Goal: Communication & Community: Participate in discussion

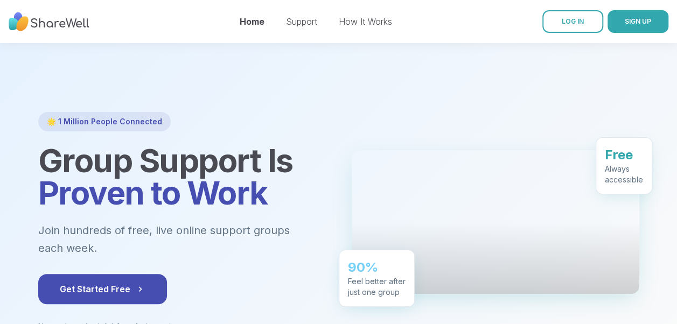
click at [569, 11] on link "LOG IN" at bounding box center [573, 21] width 61 height 23
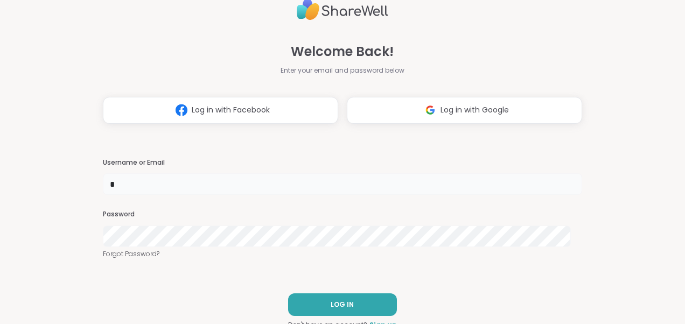
click at [184, 184] on input "*" at bounding box center [342, 184] width 479 height 22
type input "*******"
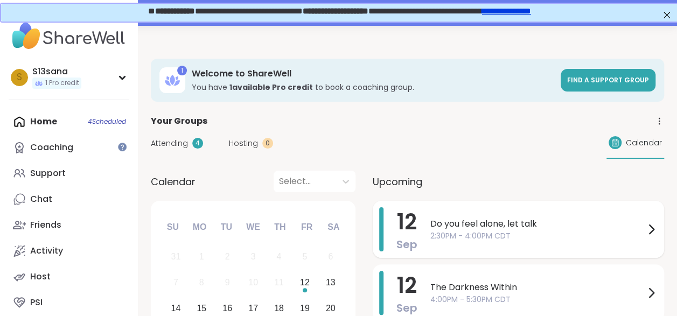
click at [462, 234] on span "2:30PM - 4:00PM CDT" at bounding box center [537, 236] width 214 height 11
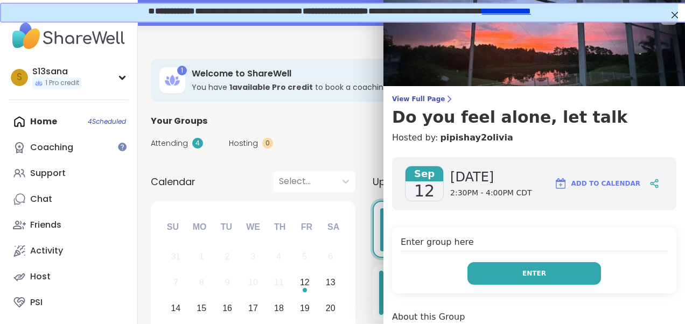
click at [504, 272] on button "Enter" at bounding box center [535, 273] width 134 height 23
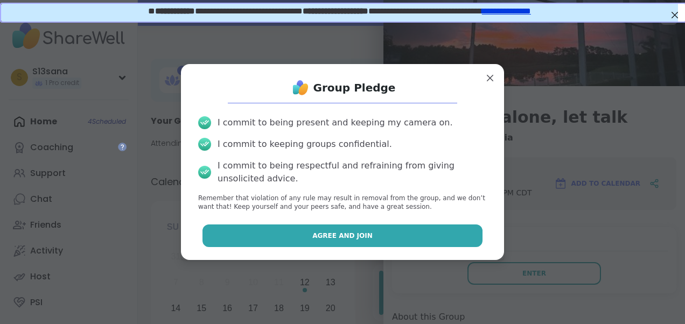
click at [415, 239] on button "Agree and Join" at bounding box center [343, 236] width 281 height 23
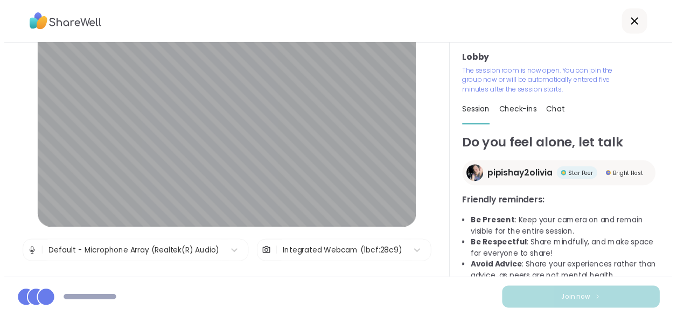
scroll to position [61, 0]
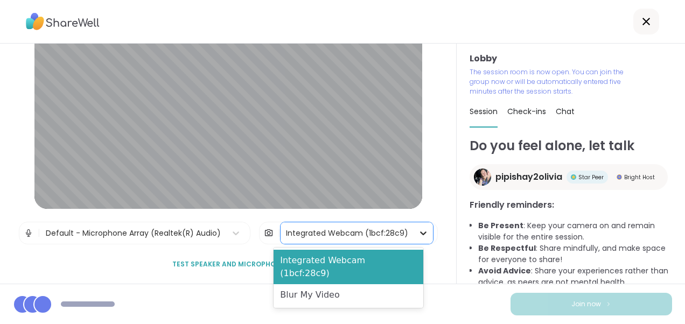
click at [420, 233] on icon at bounding box center [423, 234] width 6 height 4
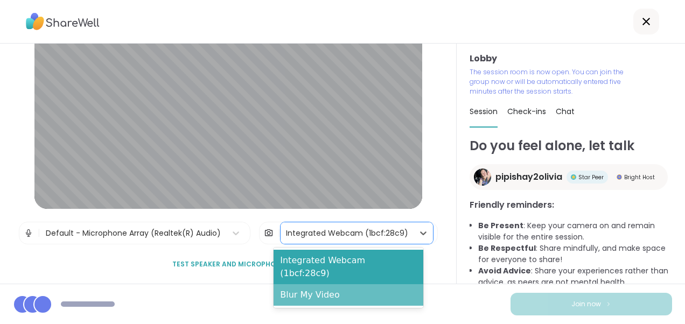
click at [343, 284] on div "Blur My Video" at bounding box center [349, 295] width 150 height 22
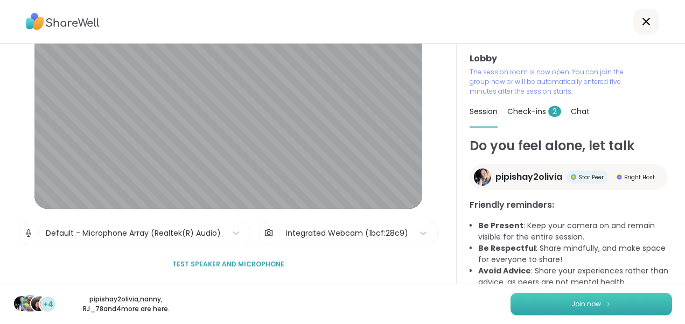
click at [534, 304] on button "Join now" at bounding box center [592, 304] width 162 height 23
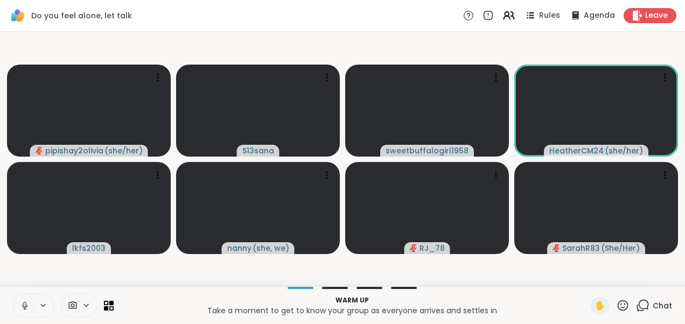
click at [27, 303] on icon at bounding box center [25, 306] width 10 height 10
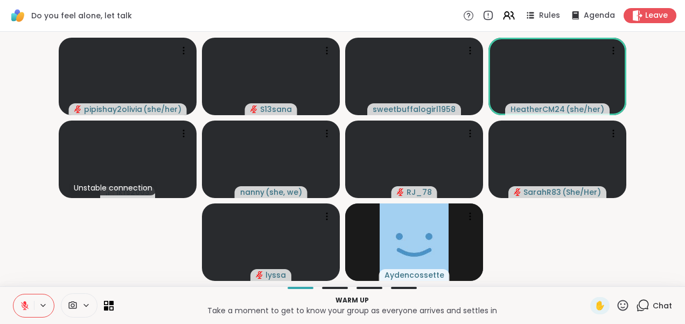
click at [660, 190] on video-player-container "pipishay2olivia ( she/her ) S13sana sweetbuffalogirl1958 HeatherCM24 ( she/her …" at bounding box center [342, 159] width 672 height 246
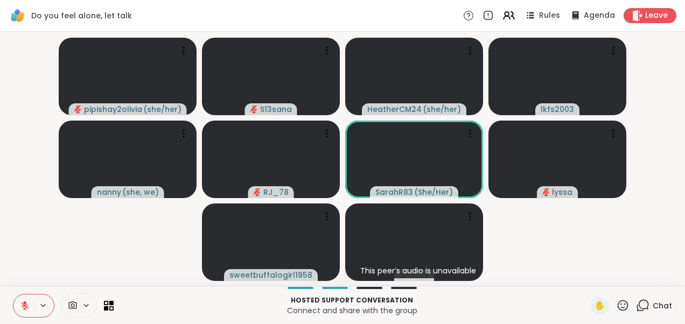
click at [657, 212] on video-player-container "pipishay2olivia ( she/her ) S13sana HeatherCM24 ( she/her ) lkfs2003 nanny ( sh…" at bounding box center [342, 159] width 672 height 246
click at [103, 288] on div "Hosted support conversation Connect and share with the group ✋ Chat" at bounding box center [342, 306] width 685 height 38
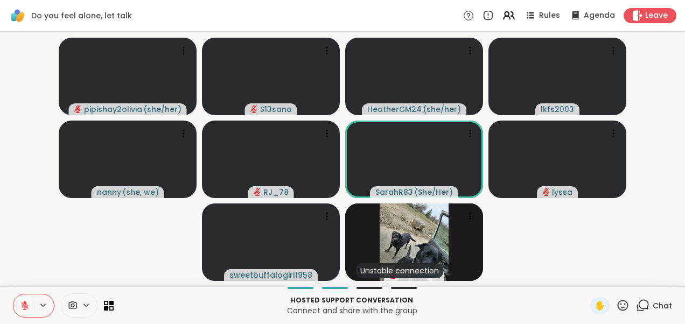
click at [175, 244] on video-player-container "pipishay2olivia ( she/her ) S13sana HeatherCM24 ( she/her ) lkfs2003 nanny ( sh…" at bounding box center [342, 159] width 672 height 246
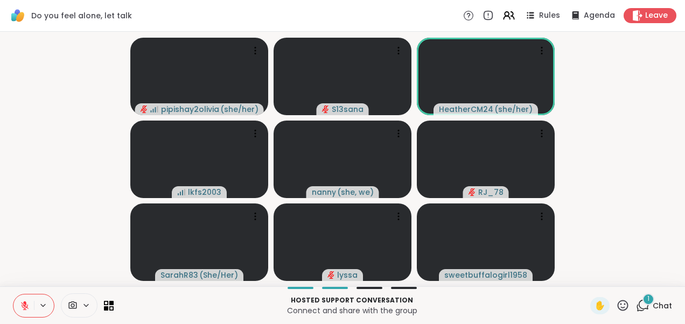
click at [30, 173] on video-player-container "pipishay2olivia ( she/her ) S13sana HeatherCM24 ( she/her ) lkfs2003 nanny ( sh…" at bounding box center [342, 159] width 672 height 246
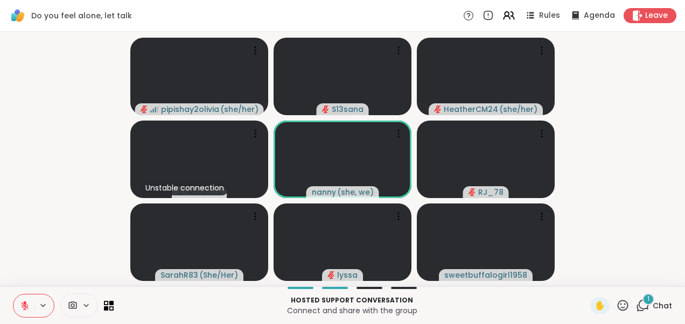
click at [34, 111] on video-player-container "pipishay2olivia ( she/her ) S13sana HeatherCM24 ( she/her ) Unstable connection…" at bounding box center [342, 159] width 672 height 246
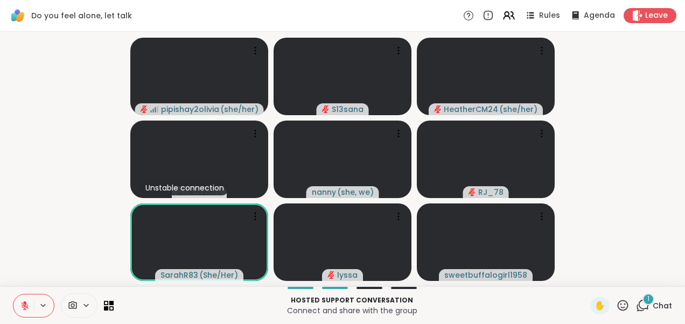
click at [643, 302] on div "1" at bounding box center [649, 300] width 12 height 12
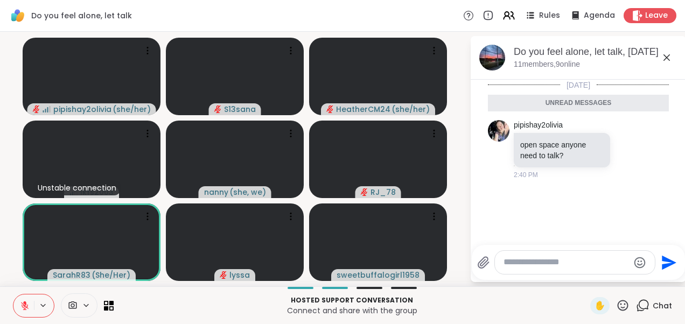
click at [669, 55] on icon at bounding box center [667, 57] width 6 height 6
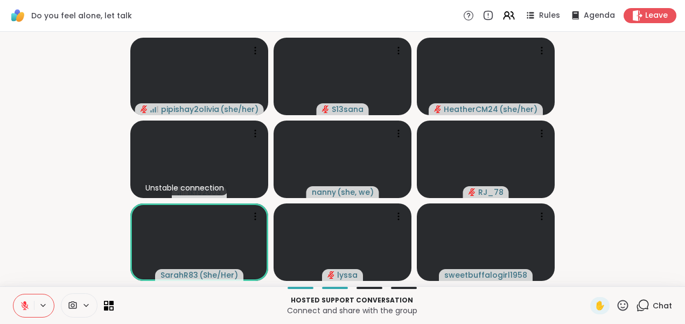
click at [84, 129] on video-player-container "pipishay2olivia ( she/her ) S13sana HeatherCM24 ( she/her ) Unstable connection…" at bounding box center [342, 159] width 672 height 246
click at [24, 303] on icon at bounding box center [24, 303] width 3 height 4
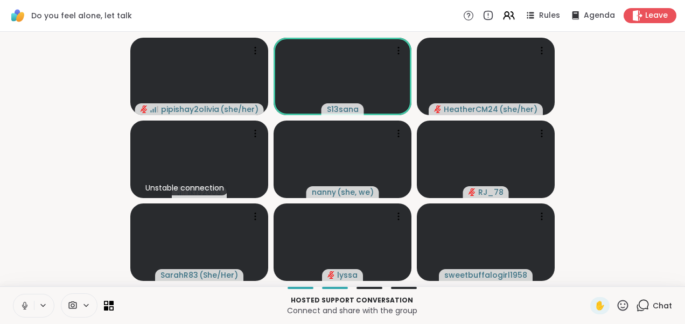
click at [24, 303] on icon at bounding box center [25, 306] width 10 height 10
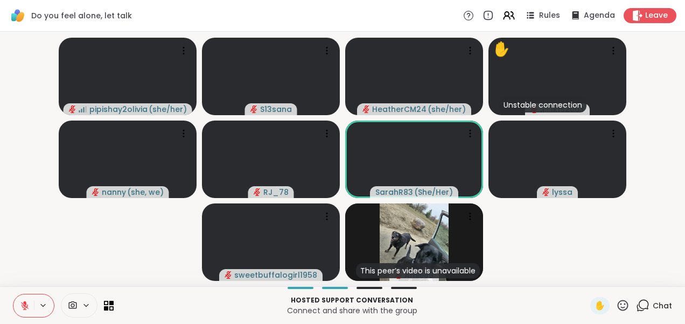
click at [653, 304] on span "Chat" at bounding box center [662, 306] width 19 height 11
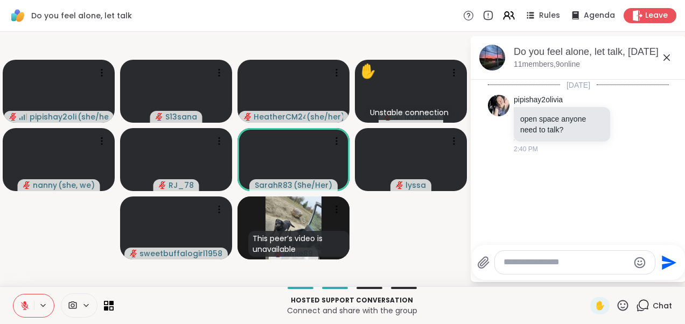
click at [561, 268] on textarea "Type your message" at bounding box center [567, 262] width 126 height 11
type textarea "***"
click at [673, 256] on icon "Send" at bounding box center [669, 262] width 17 height 17
click at [638, 9] on div "Leave" at bounding box center [650, 16] width 55 height 16
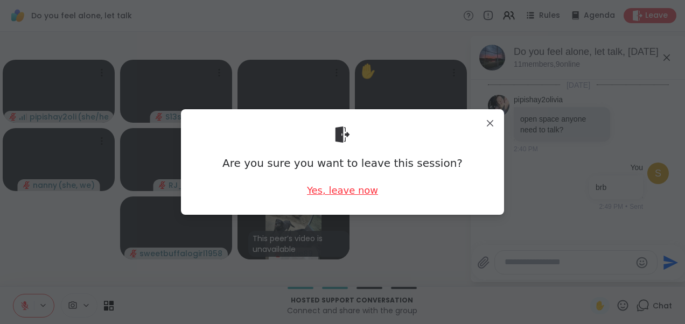
click at [338, 196] on div "Yes, leave now" at bounding box center [342, 190] width 71 height 13
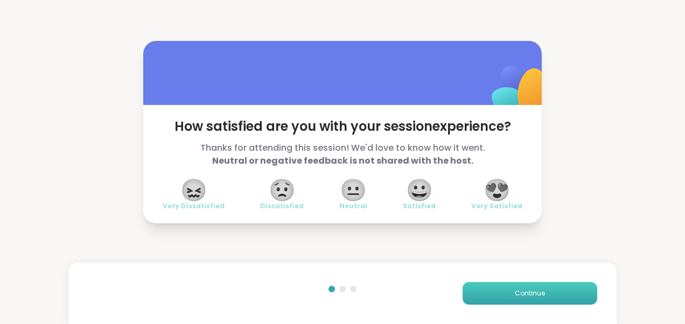
click at [515, 294] on span "Continue" at bounding box center [530, 294] width 30 height 10
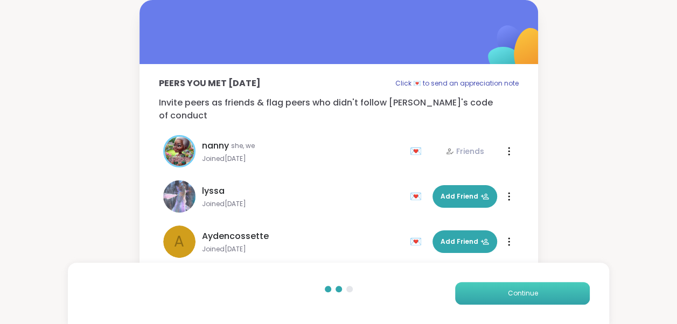
click at [515, 294] on span "Continue" at bounding box center [523, 294] width 30 height 10
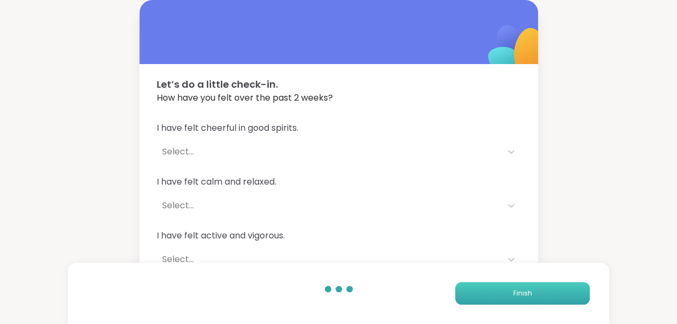
click at [515, 294] on span "Finish" at bounding box center [522, 294] width 19 height 10
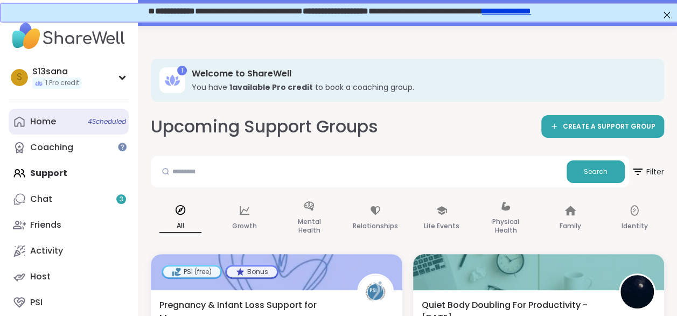
click at [45, 123] on div "Home 4 Scheduled" at bounding box center [43, 122] width 26 height 12
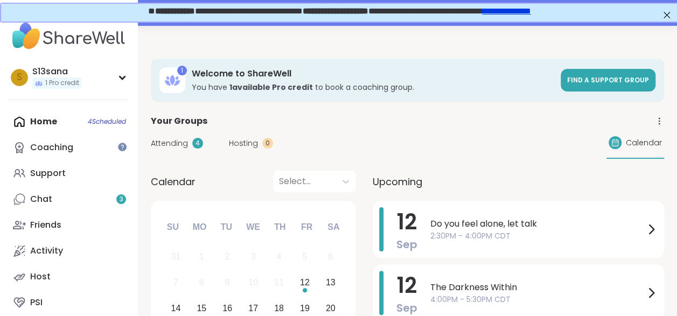
click at [451, 228] on span "Do you feel alone, let talk" at bounding box center [537, 224] width 214 height 13
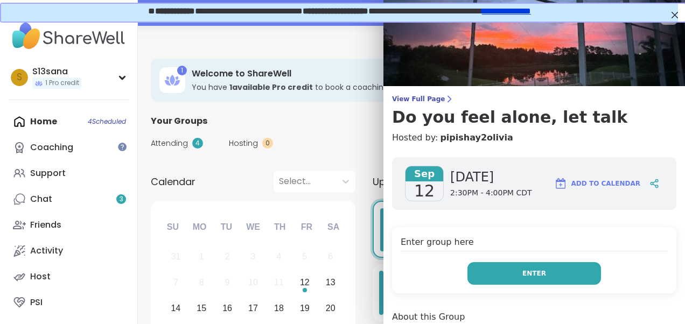
click at [494, 281] on button "Enter" at bounding box center [535, 273] width 134 height 23
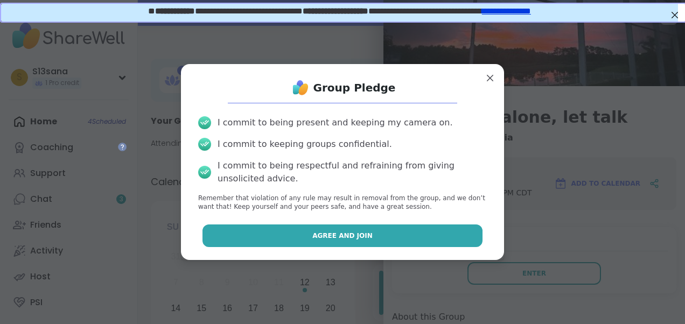
click at [379, 239] on button "Agree and Join" at bounding box center [343, 236] width 281 height 23
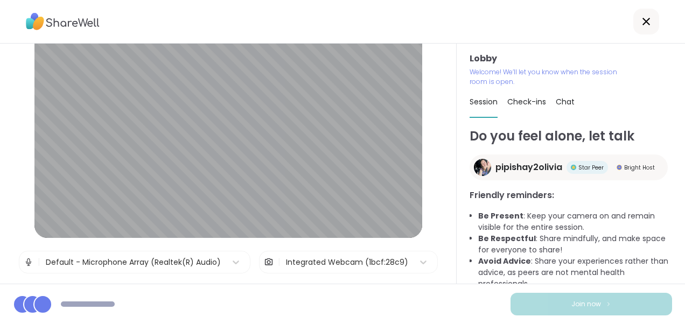
scroll to position [41, 0]
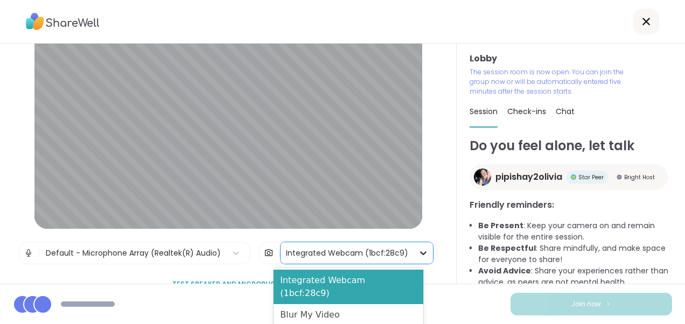
click at [414, 252] on div at bounding box center [423, 253] width 19 height 19
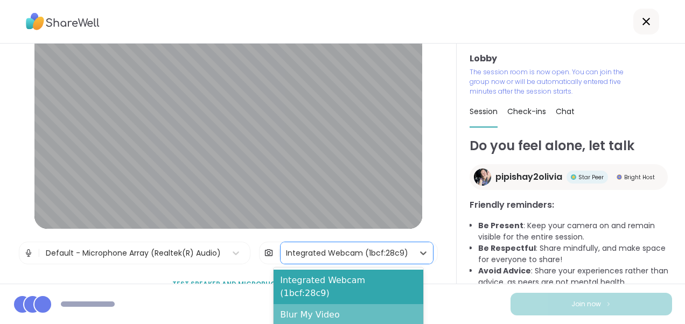
click at [357, 304] on div "Blur My Video" at bounding box center [349, 315] width 150 height 22
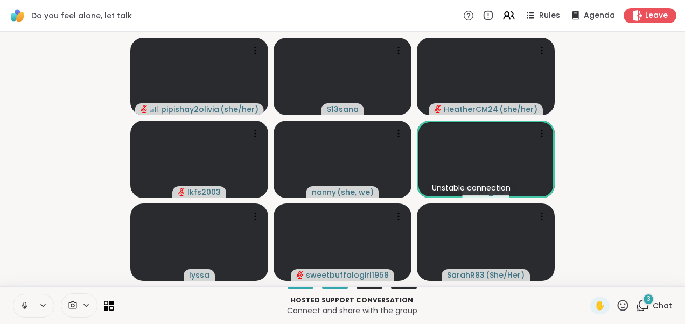
click at [25, 305] on icon at bounding box center [25, 306] width 10 height 10
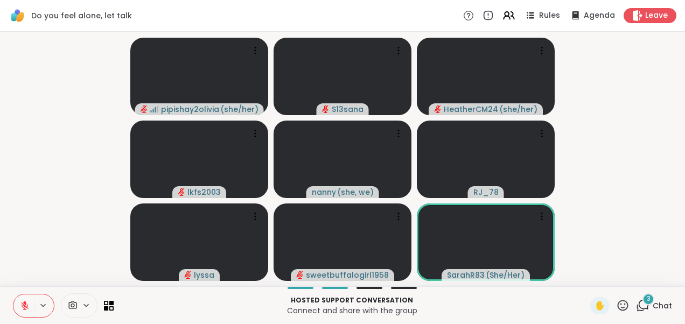
click at [643, 300] on div "3" at bounding box center [649, 300] width 12 height 12
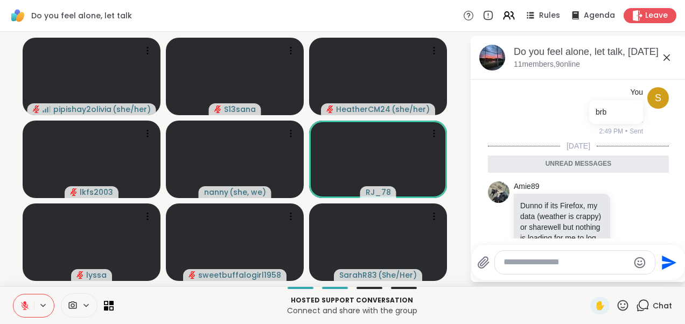
scroll to position [269, 0]
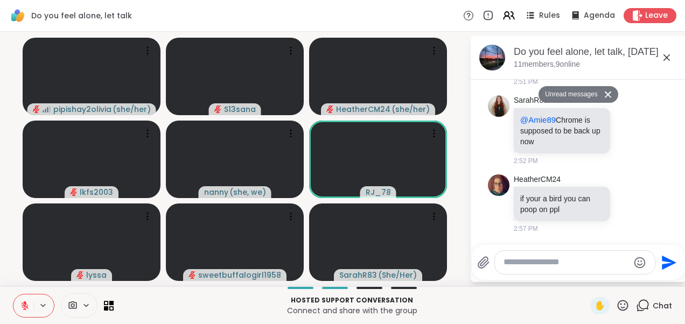
click at [666, 56] on icon at bounding box center [667, 57] width 13 height 13
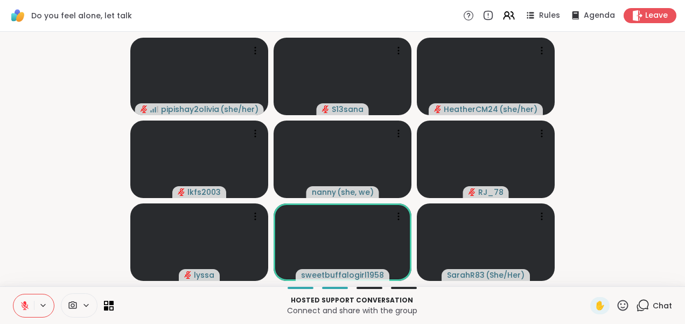
click at [75, 172] on video-player-container "pipishay2olivia ( she/her ) S13sana HeatherCM24 ( she/her ) lkfs2003 [PERSON_NA…" at bounding box center [342, 159] width 672 height 246
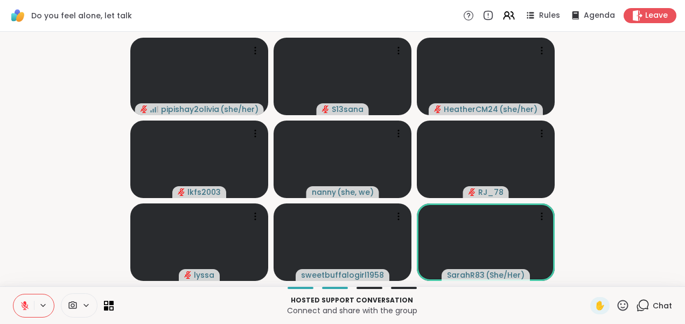
click at [26, 303] on icon at bounding box center [25, 306] width 10 height 10
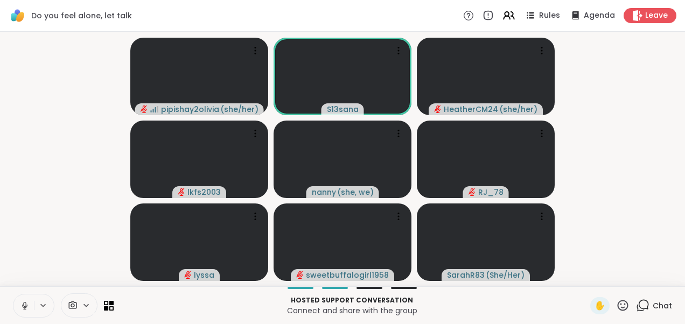
click at [26, 304] on icon at bounding box center [24, 304] width 3 height 5
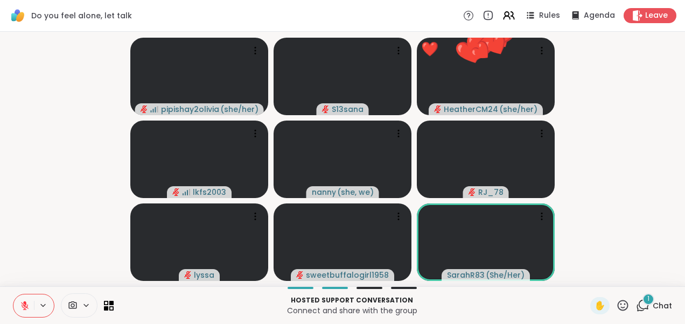
click at [648, 303] on span "1" at bounding box center [649, 299] width 2 height 9
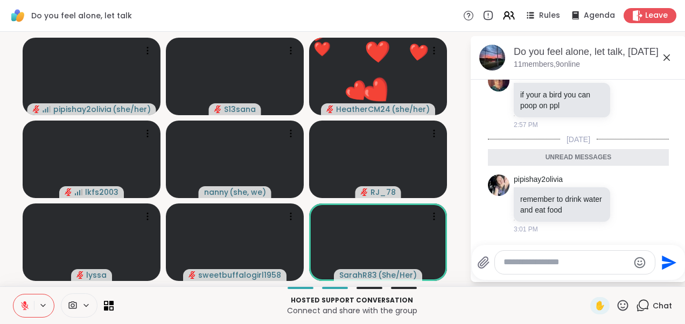
scroll to position [369, 0]
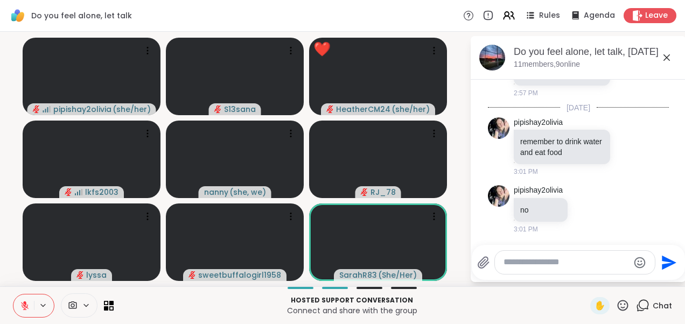
click at [669, 60] on icon at bounding box center [667, 57] width 13 height 13
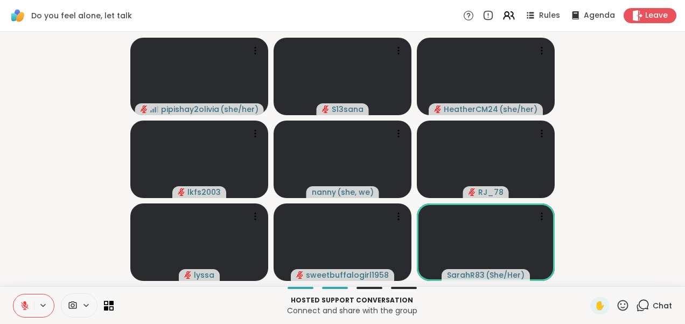
click at [57, 191] on video-player-container "pipishay2olivia ( she/her ) S13sana HeatherCM24 ( she/her ) lkfs2003 [PERSON_NA…" at bounding box center [342, 159] width 672 height 246
click at [68, 199] on video-player-container "pipishay2olivia ( she/her ) S13sana HeatherCM24 ( she/her ) lkfs2003 [PERSON_NA…" at bounding box center [342, 159] width 672 height 246
click at [39, 201] on video-player-container "pipishay2olivia ( she/her ) S13sana HeatherCM24 ( she/her ) lkfs2003 nanny ( sh…" at bounding box center [342, 159] width 672 height 246
drag, startPoint x: 58, startPoint y: 192, endPoint x: 86, endPoint y: 198, distance: 28.8
click at [58, 192] on video-player-container "pipishay2olivia ( she/her ) S13sana HeatherCM24 ( she/her ) lkfs2003 [PERSON_NA…" at bounding box center [342, 159] width 672 height 246
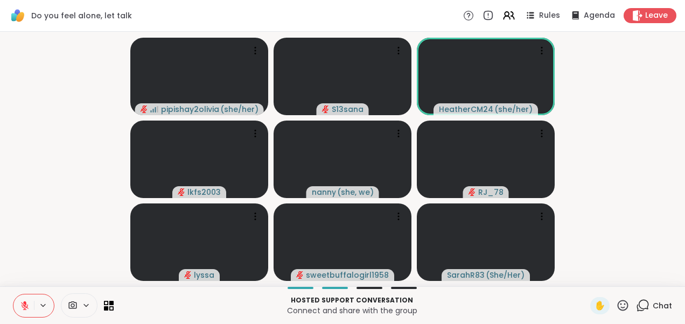
click at [36, 197] on video-player-container "pipishay2olivia ( she/her ) S13sana HeatherCM24 ( she/her ) lkfs2003 [PERSON_NA…" at bounding box center [342, 159] width 672 height 246
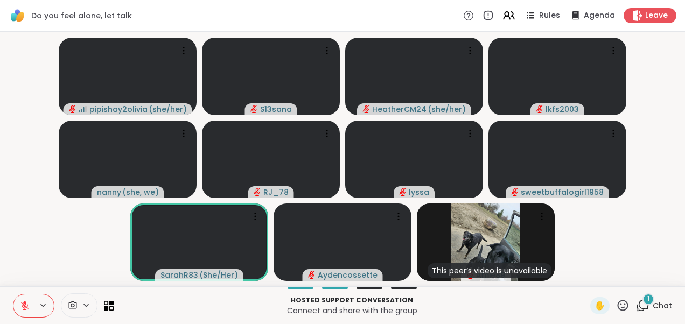
click at [25, 304] on icon at bounding box center [24, 303] width 3 height 4
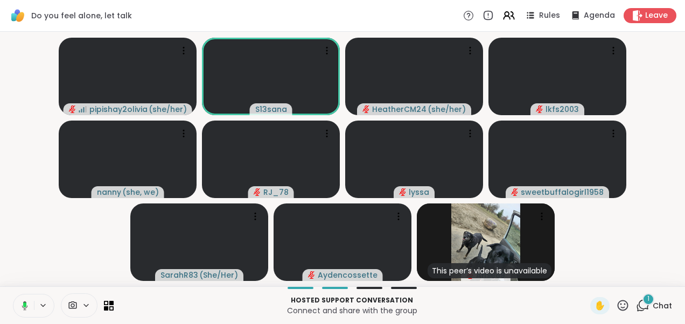
click at [24, 304] on rect at bounding box center [24, 305] width 3 height 5
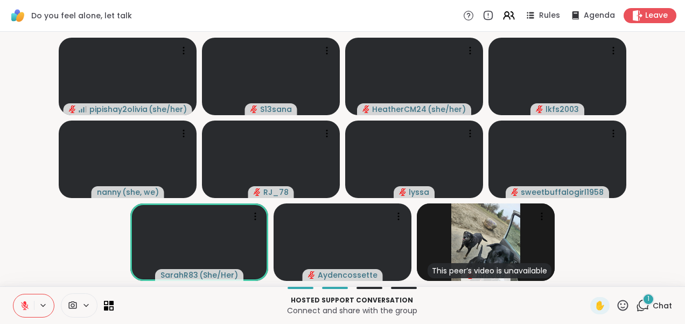
click at [637, 304] on icon at bounding box center [642, 305] width 13 height 13
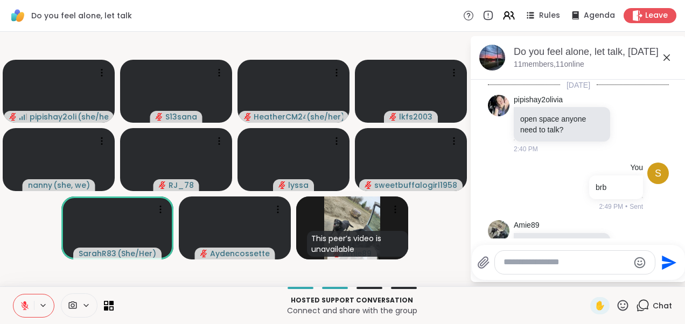
scroll to position [495, 0]
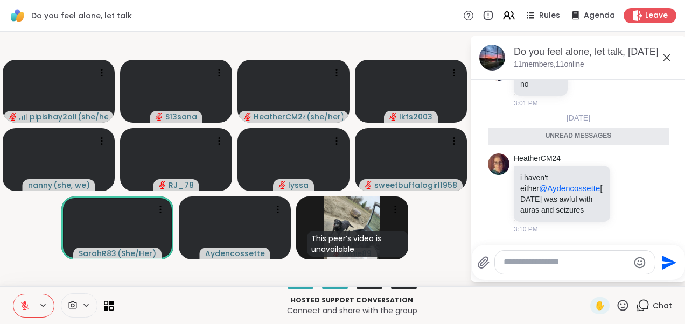
click at [665, 57] on icon at bounding box center [667, 57] width 13 height 13
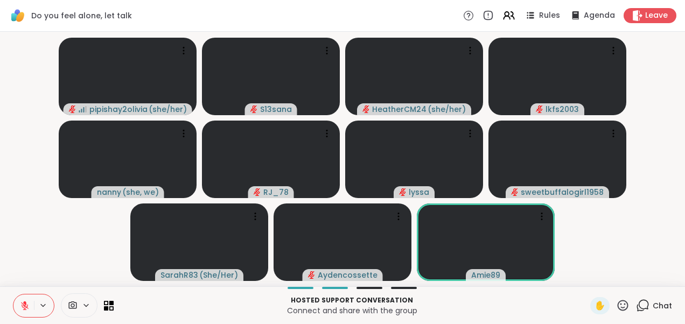
click at [75, 237] on video-player-container "pipishay2olivia ( she/her ) S13sana HeatherCM24 ( she/her ) lkfs2003 nanny ( sh…" at bounding box center [342, 159] width 672 height 246
click at [633, 253] on video-player-container "pipishay2olivia ( she/her ) S13sana HeatherCM24 ( she/her ) lkfs2003 nanny ( sh…" at bounding box center [342, 159] width 672 height 246
click at [636, 301] on icon at bounding box center [642, 305] width 13 height 13
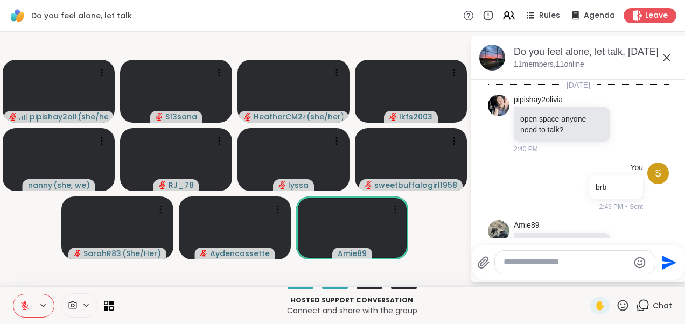
scroll to position [636, 0]
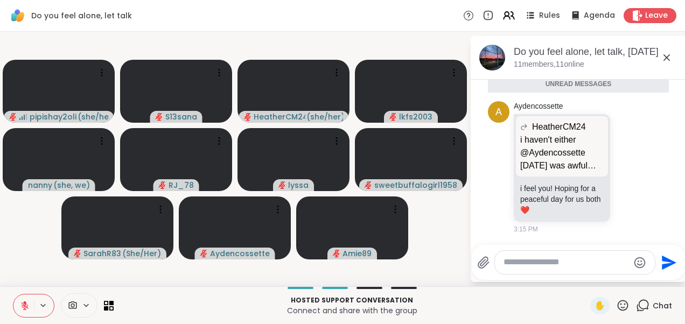
click at [668, 54] on icon at bounding box center [667, 57] width 13 height 13
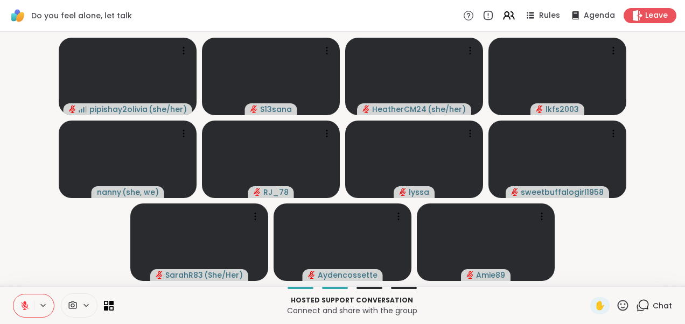
click at [636, 303] on icon at bounding box center [642, 305] width 13 height 13
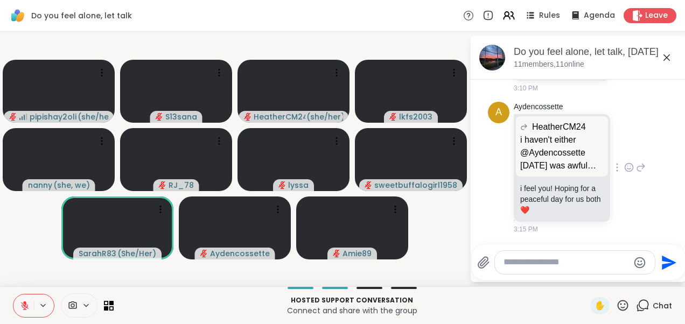
click at [556, 161] on p "i haven't either @Aydencossette [DATE] was awful with auras and seizures" at bounding box center [562, 153] width 84 height 39
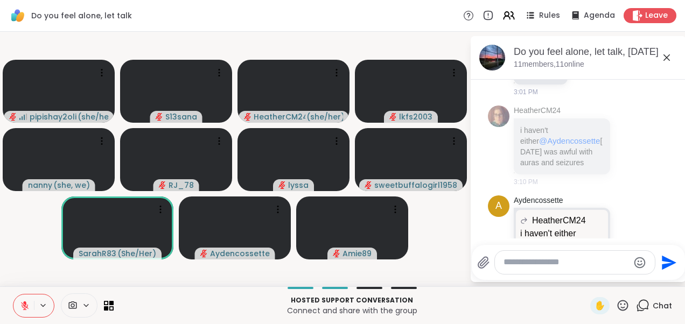
click at [633, 99] on div "pipishay2olivia no 3:01 PM" at bounding box center [578, 73] width 181 height 58
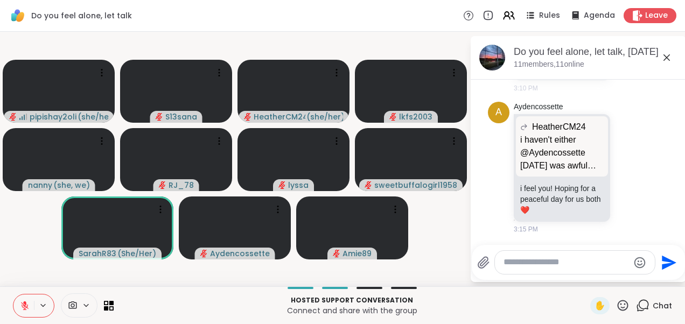
click at [668, 53] on icon at bounding box center [667, 57] width 13 height 13
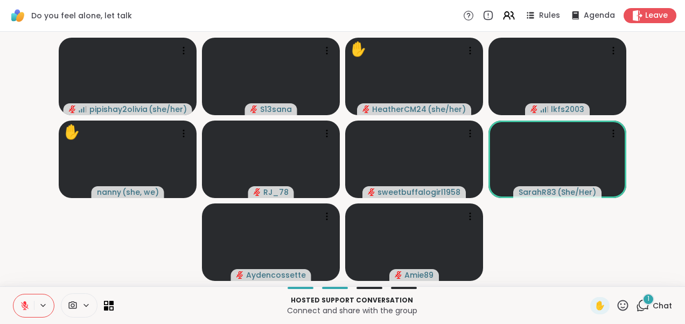
click at [5, 134] on div "pipishay2olivia ( she/her ) S13sana ✋ HeatherCM24 ( she/her ) lkfs2003 ✋ nanny …" at bounding box center [342, 159] width 685 height 255
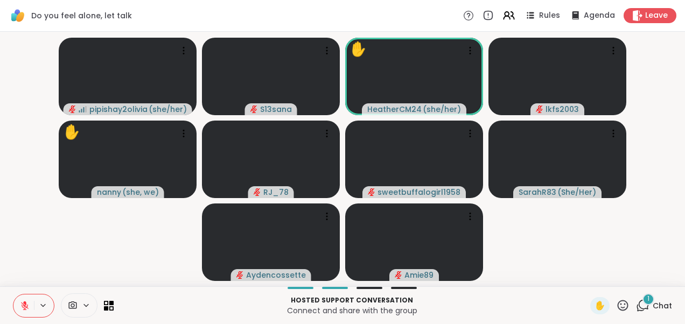
click at [643, 303] on div "1" at bounding box center [649, 300] width 12 height 12
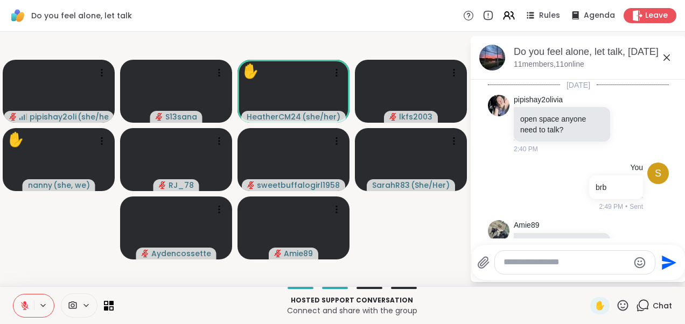
scroll to position [781, 0]
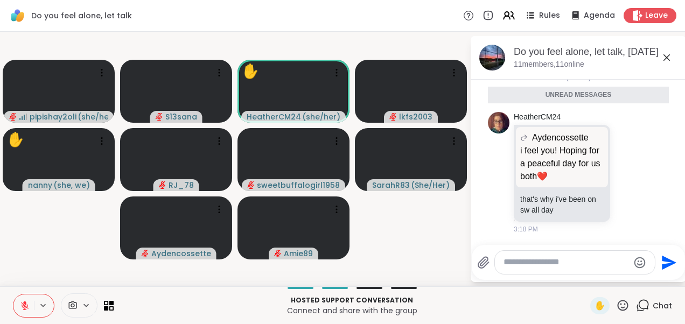
click at [667, 60] on icon at bounding box center [667, 57] width 13 height 13
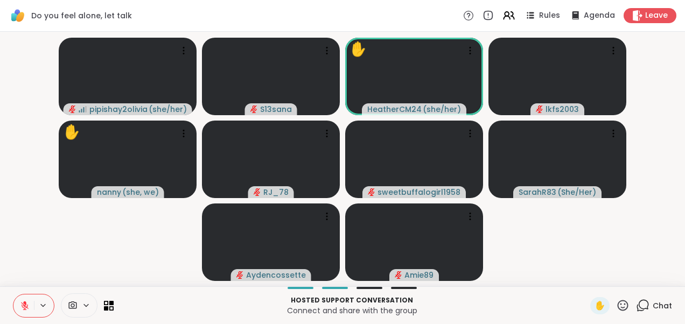
click at [92, 246] on video-player-container "pipishay2olivia ( she/her ) S13sana ✋ HeatherCM24 ( she/her ) lkfs2003 ✋ nanny …" at bounding box center [342, 159] width 672 height 246
click at [148, 217] on video-player-container "pipishay2olivia ( she/her ) S13sana ✋ HeatherCM24 ( she/her ) lkfs2003 ✋ nanny …" at bounding box center [342, 159] width 672 height 246
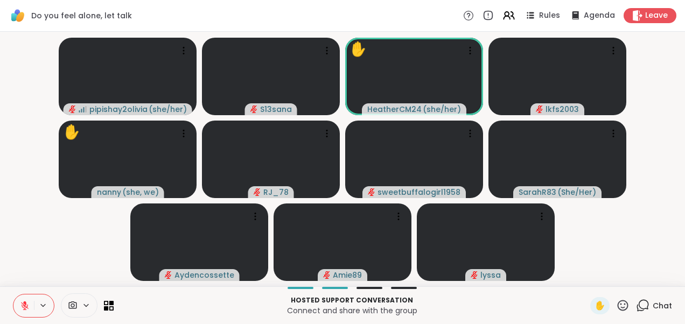
click at [77, 225] on video-player-container "pipishay2olivia ( she/her ) S13sana ✋ HeatherCM24 ( she/her ) lkfs2003 ✋ nanny …" at bounding box center [342, 159] width 672 height 246
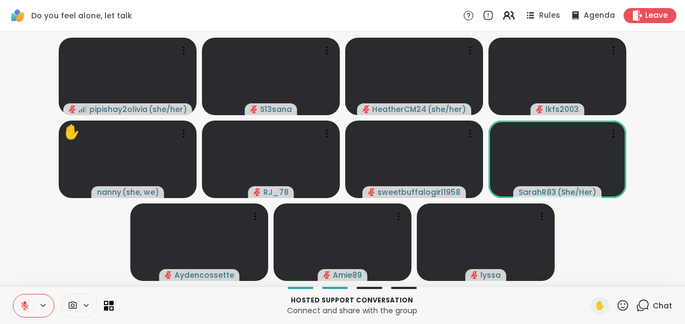
click at [586, 263] on video-player-container "pipishay2olivia ( she/her ) S13sana HeatherCM24 ( she/her ) lkfs2003 ✋ nanny ( …" at bounding box center [342, 159] width 672 height 246
click at [643, 303] on div "1" at bounding box center [649, 300] width 12 height 12
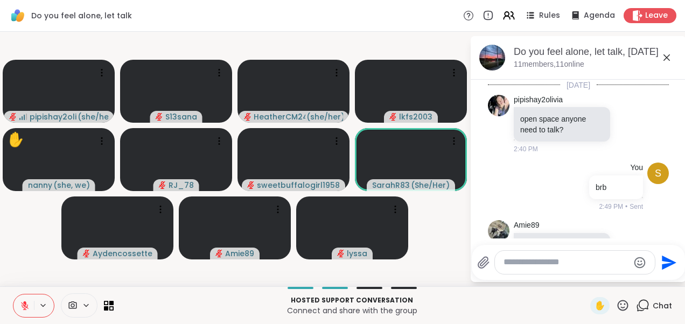
scroll to position [860, 0]
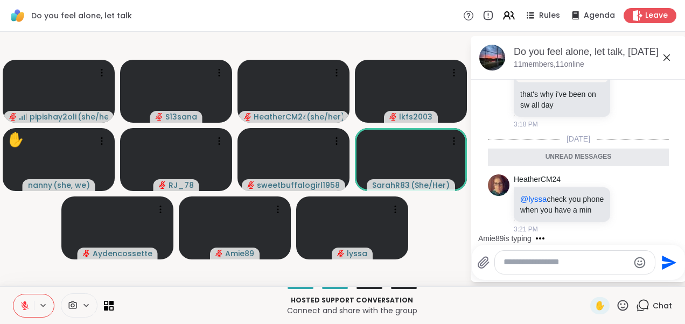
click at [668, 56] on icon at bounding box center [667, 57] width 6 height 6
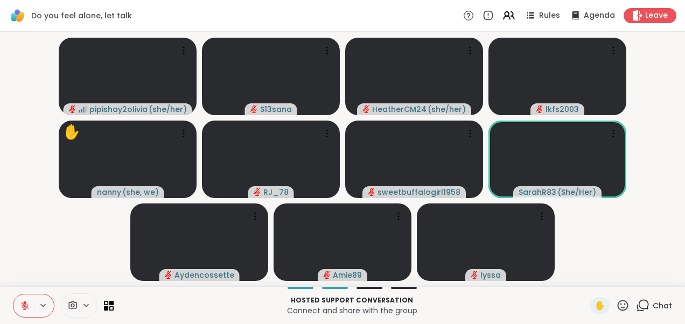
click at [61, 211] on video-player-container "pipishay2olivia ( she/her ) S13sana HeatherCM24 ( she/her ) lkfs2003 ✋ nanny ( …" at bounding box center [342, 159] width 672 height 246
click at [644, 301] on div "1" at bounding box center [649, 300] width 12 height 12
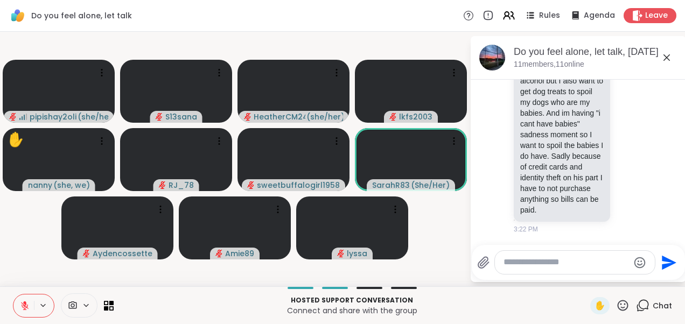
scroll to position [1180, 0]
click at [670, 58] on icon at bounding box center [667, 57] width 13 height 13
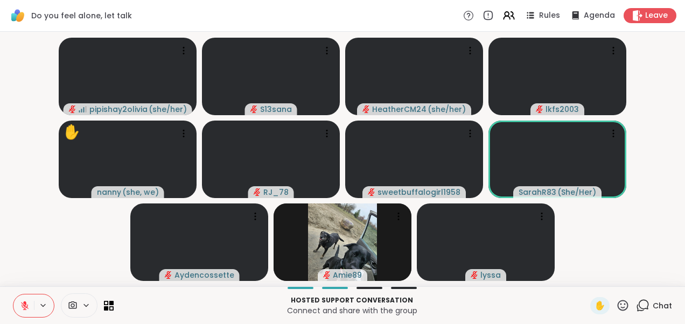
click at [636, 232] on video-player-container "pipishay2olivia ( she/her ) S13sana HeatherCM24 ( she/her ) lkfs2003 ✋ nanny ( …" at bounding box center [342, 159] width 672 height 246
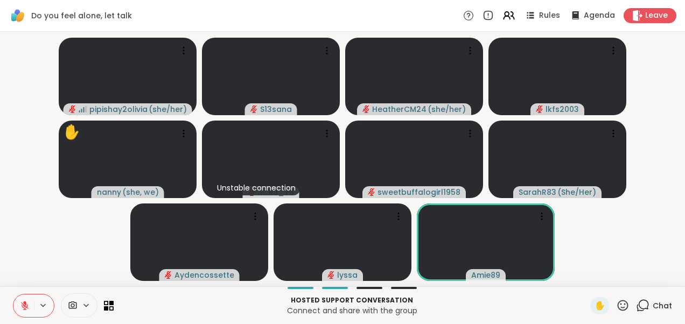
click at [636, 302] on icon at bounding box center [642, 305] width 13 height 13
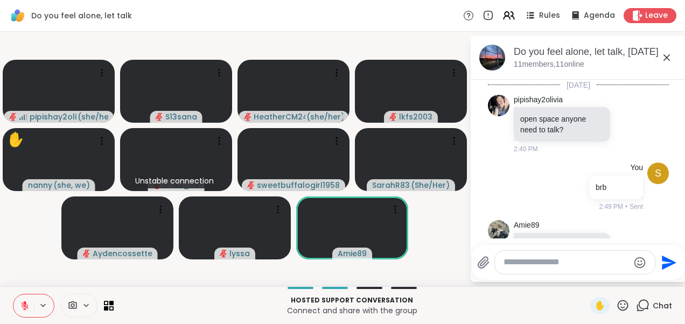
scroll to position [1159, 0]
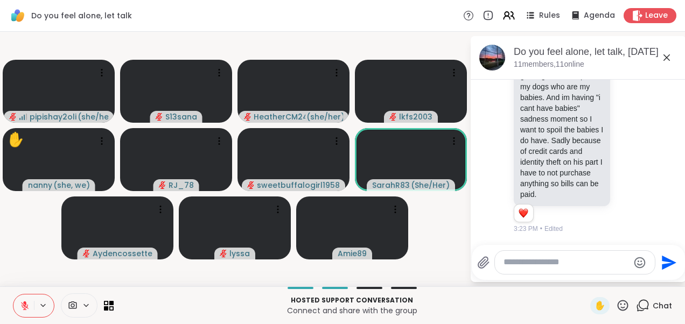
click at [448, 262] on video-player-container "pipishay2olivia ( she/her ) S13sana HeatherCM24 ( she/her ) lkfs2003 ✋ nanny ( …" at bounding box center [234, 159] width 457 height 246
click at [668, 59] on icon at bounding box center [667, 57] width 13 height 13
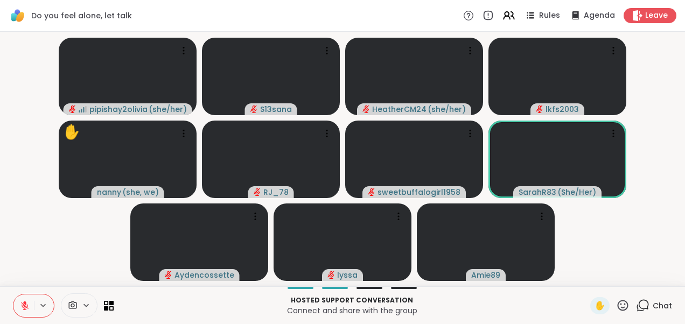
click at [657, 246] on video-player-container "pipishay2olivia ( she/her ) S13sana HeatherCM24 ( she/her ) lkfs2003 ✋ nanny ( …" at bounding box center [342, 159] width 672 height 246
click at [624, 253] on video-player-container "pipishay2olivia ( she/her ) S13sana HeatherCM24 ( she/her ) lkfs2003 ✋ nanny ( …" at bounding box center [342, 159] width 672 height 246
click at [640, 305] on icon at bounding box center [642, 305] width 13 height 13
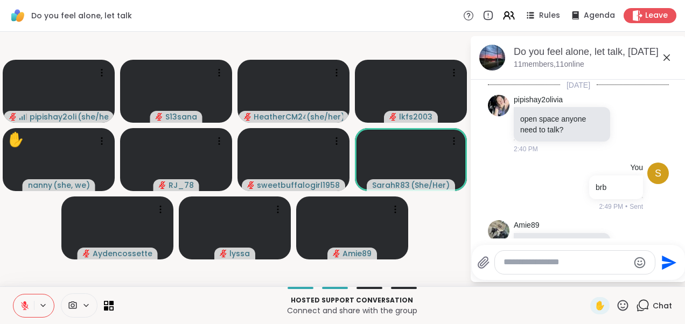
scroll to position [1307, 0]
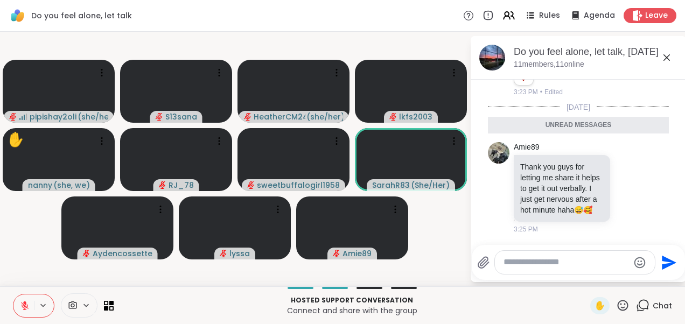
click at [666, 53] on icon at bounding box center [667, 57] width 13 height 13
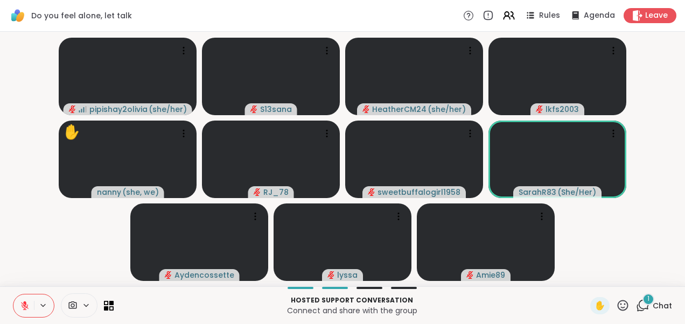
click at [618, 254] on video-player-container "pipishay2olivia ( she/her ) S13sana HeatherCM24 ( she/her ) lkfs2003 ✋ nanny ( …" at bounding box center [342, 159] width 672 height 246
click at [637, 307] on icon at bounding box center [642, 305] width 13 height 13
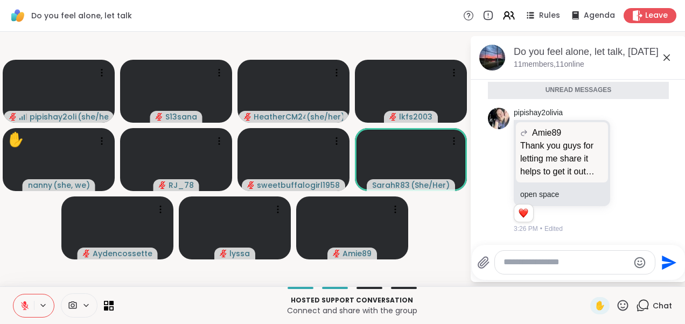
scroll to position [1457, 0]
click at [668, 56] on icon at bounding box center [667, 57] width 6 height 6
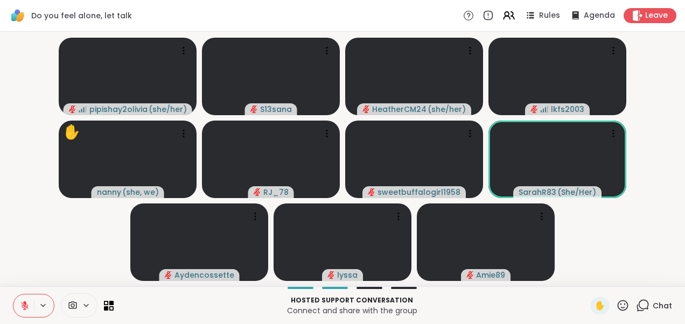
click at [101, 218] on video-player-container "pipishay2olivia ( she/her ) S13sana HeatherCM24 ( she/her ) lkfs2003 ✋ nanny ( …" at bounding box center [342, 159] width 672 height 246
click at [636, 303] on icon at bounding box center [642, 305] width 13 height 13
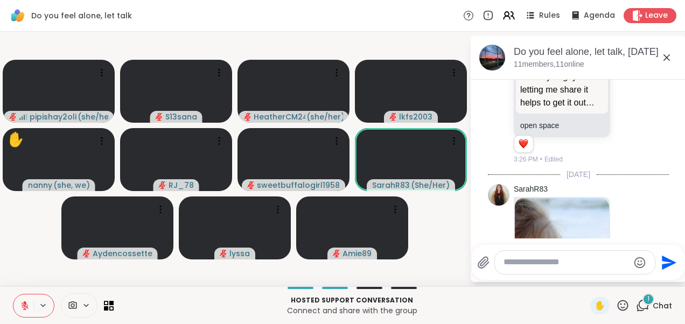
scroll to position [1646, 0]
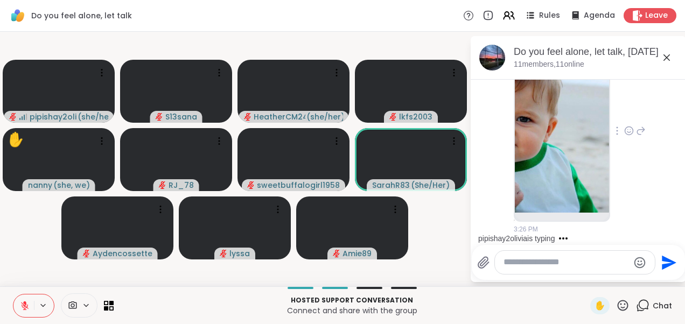
click at [581, 196] on img at bounding box center [562, 127] width 94 height 171
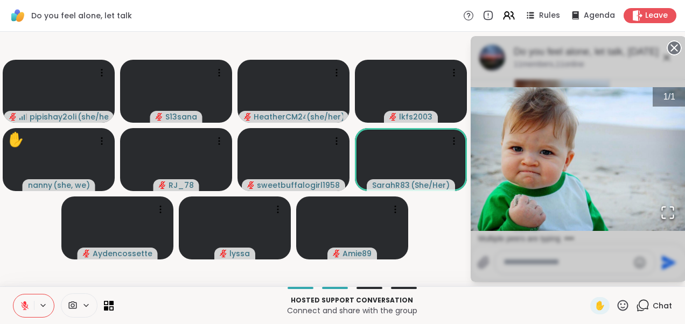
click at [672, 48] on circle at bounding box center [674, 47] width 13 height 13
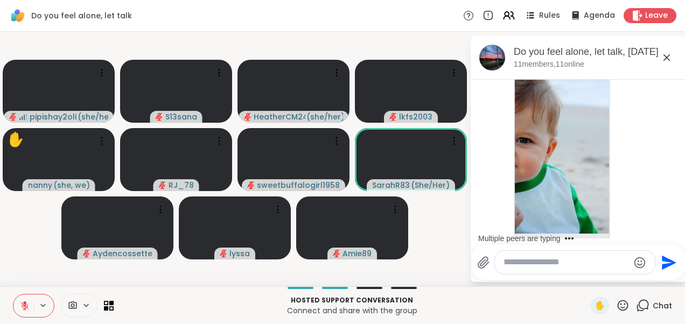
scroll to position [1576, 0]
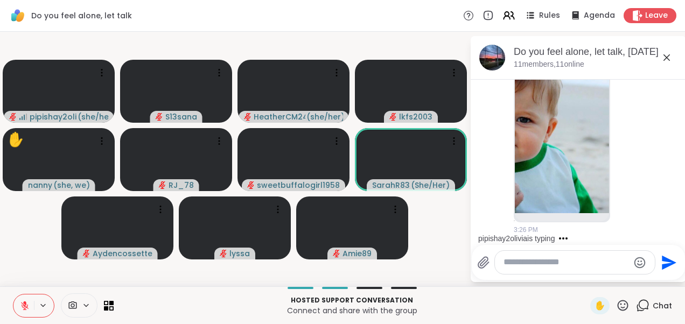
click at [560, 197] on img at bounding box center [562, 128] width 94 height 171
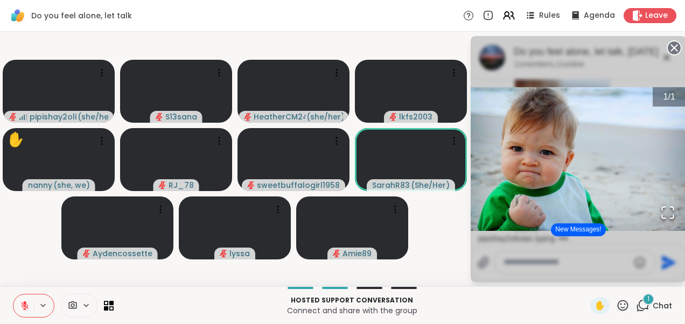
click at [670, 47] on circle at bounding box center [674, 47] width 13 height 13
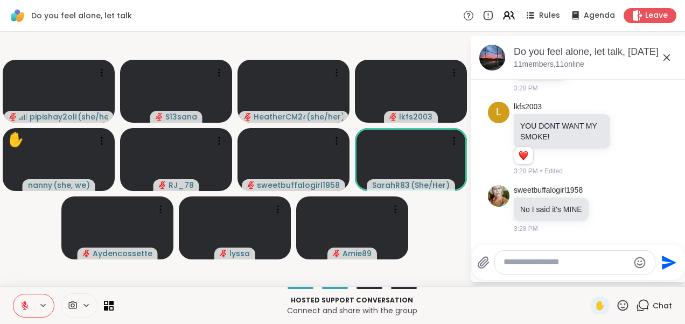
scroll to position [2223, 0]
click at [540, 259] on textarea "Type your message" at bounding box center [567, 262] width 126 height 11
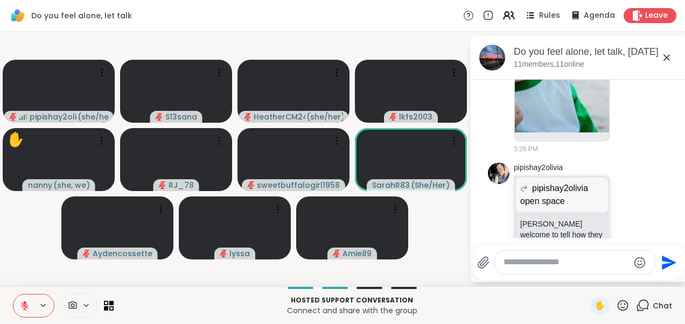
scroll to position [1670, 0]
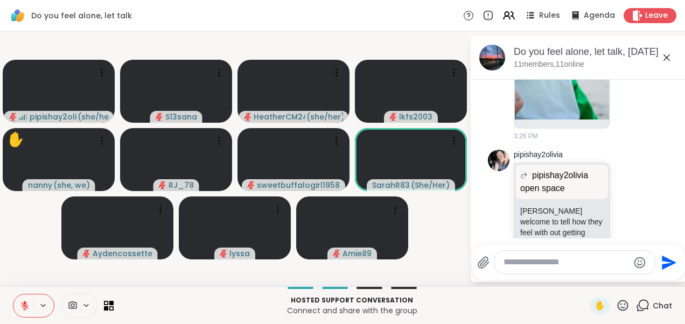
click at [520, 120] on img at bounding box center [562, 34] width 94 height 171
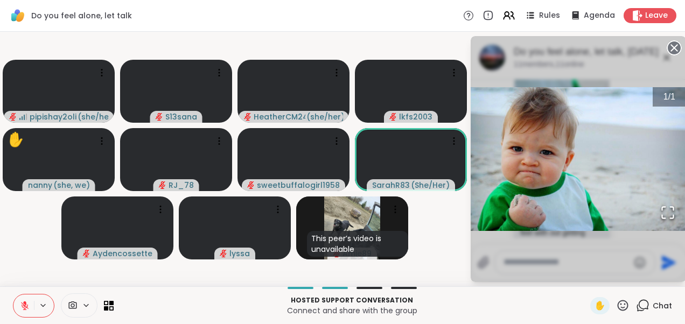
click at [675, 47] on icon at bounding box center [674, 47] width 15 height 15
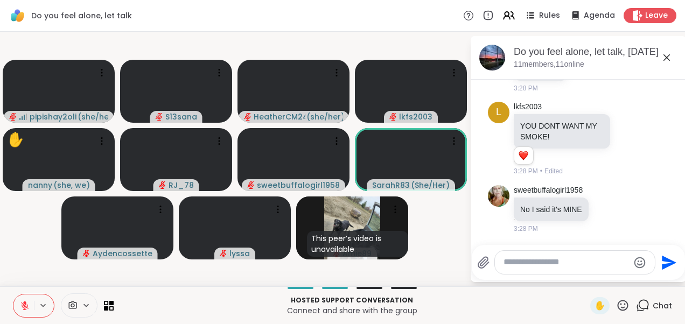
scroll to position [2159, 0]
click at [624, 144] on icon at bounding box center [629, 138] width 10 height 11
click at [624, 126] on div "Select Reaction: Heart" at bounding box center [629, 121] width 10 height 10
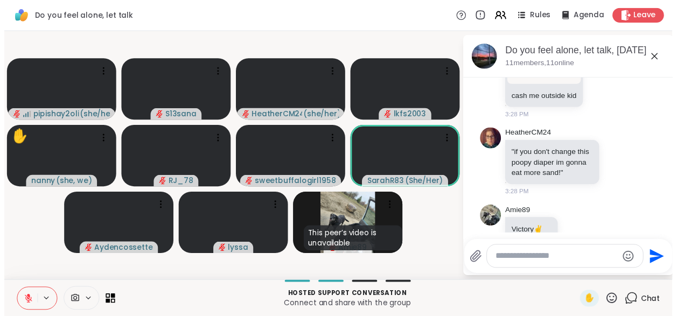
scroll to position [1958, 0]
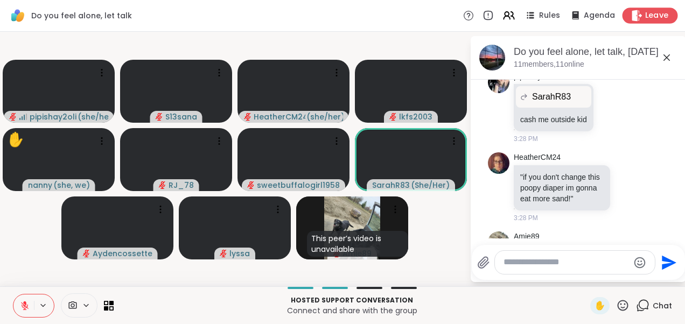
click at [645, 14] on span "Leave" at bounding box center [657, 15] width 24 height 11
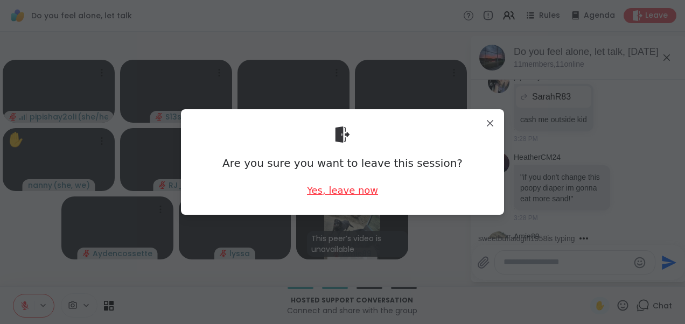
click at [345, 187] on div "Yes, leave now" at bounding box center [342, 190] width 71 height 13
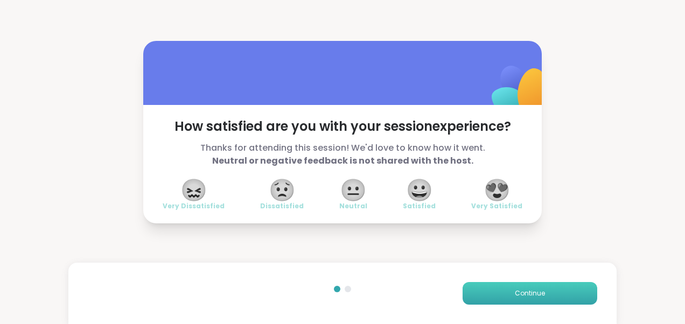
click at [523, 295] on span "Continue" at bounding box center [530, 294] width 30 height 10
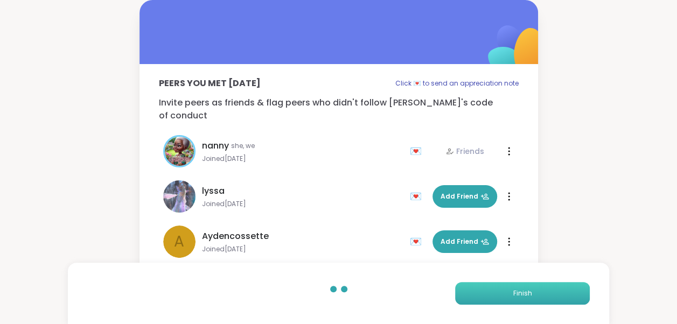
click at [523, 295] on span "Finish" at bounding box center [522, 294] width 19 height 10
